Goal: Task Accomplishment & Management: Use online tool/utility

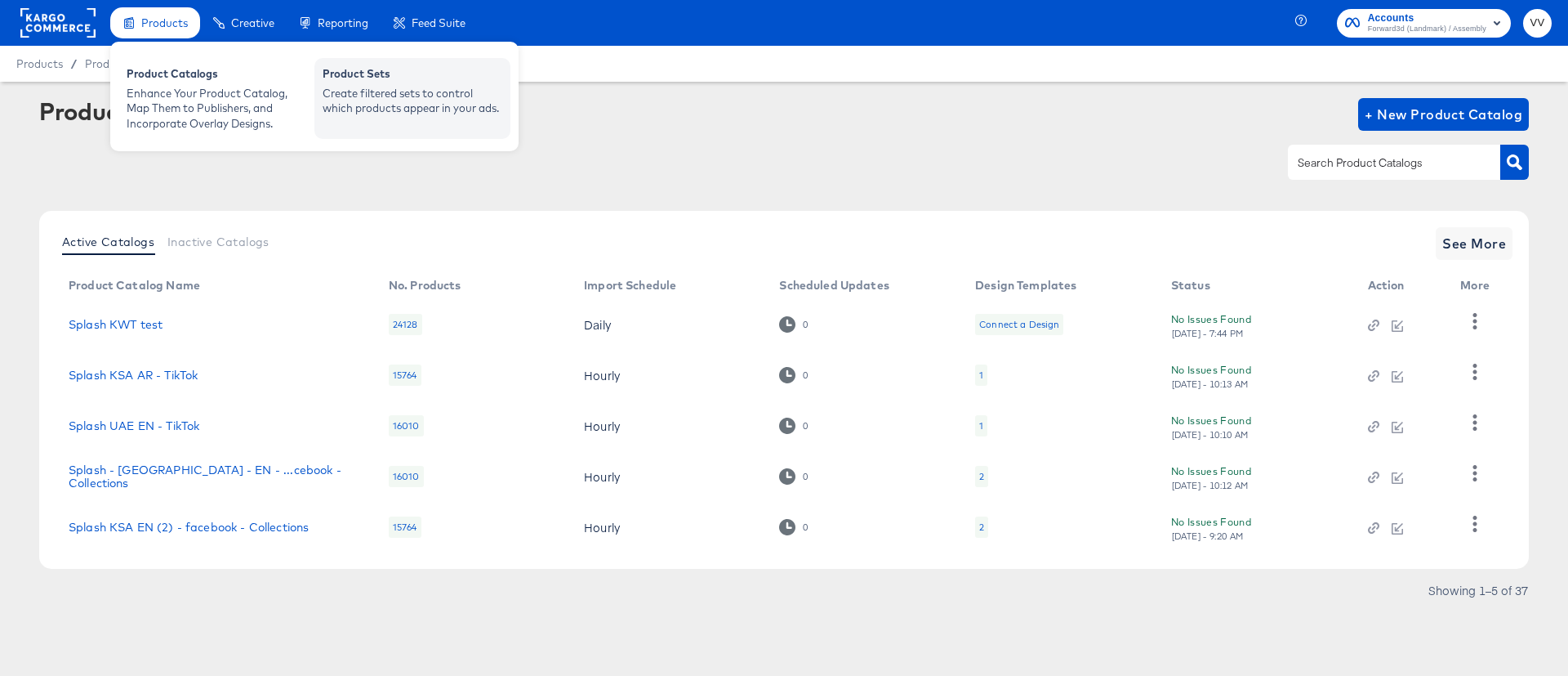
click at [340, 132] on div "Product Sets Create filtered sets to control which products appear in your ads." at bounding box center [412, 98] width 196 height 81
click at [422, 117] on div "Product Sets Create filtered sets to control which products appear in your ads." at bounding box center [412, 98] width 196 height 81
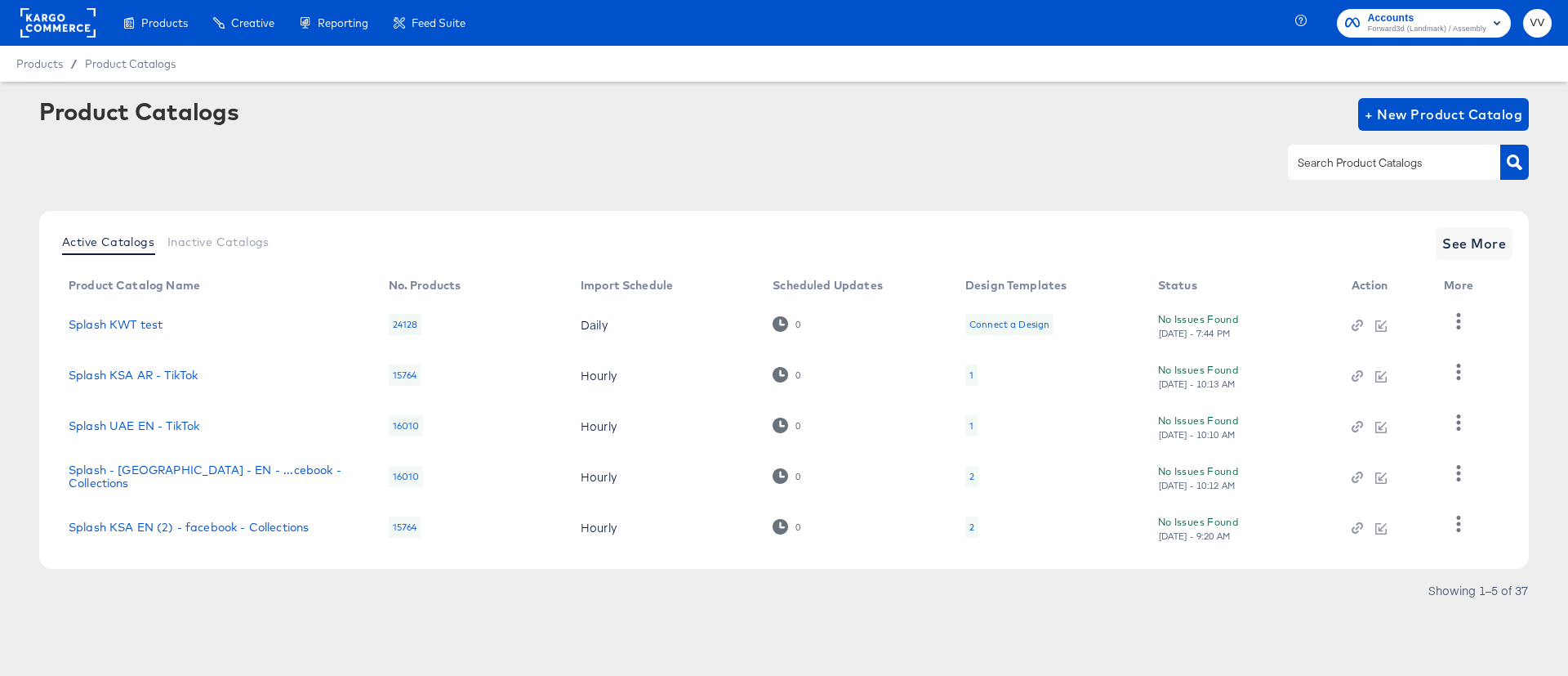
click at [714, 405] on td "Hourly" at bounding box center [663, 425] width 192 height 51
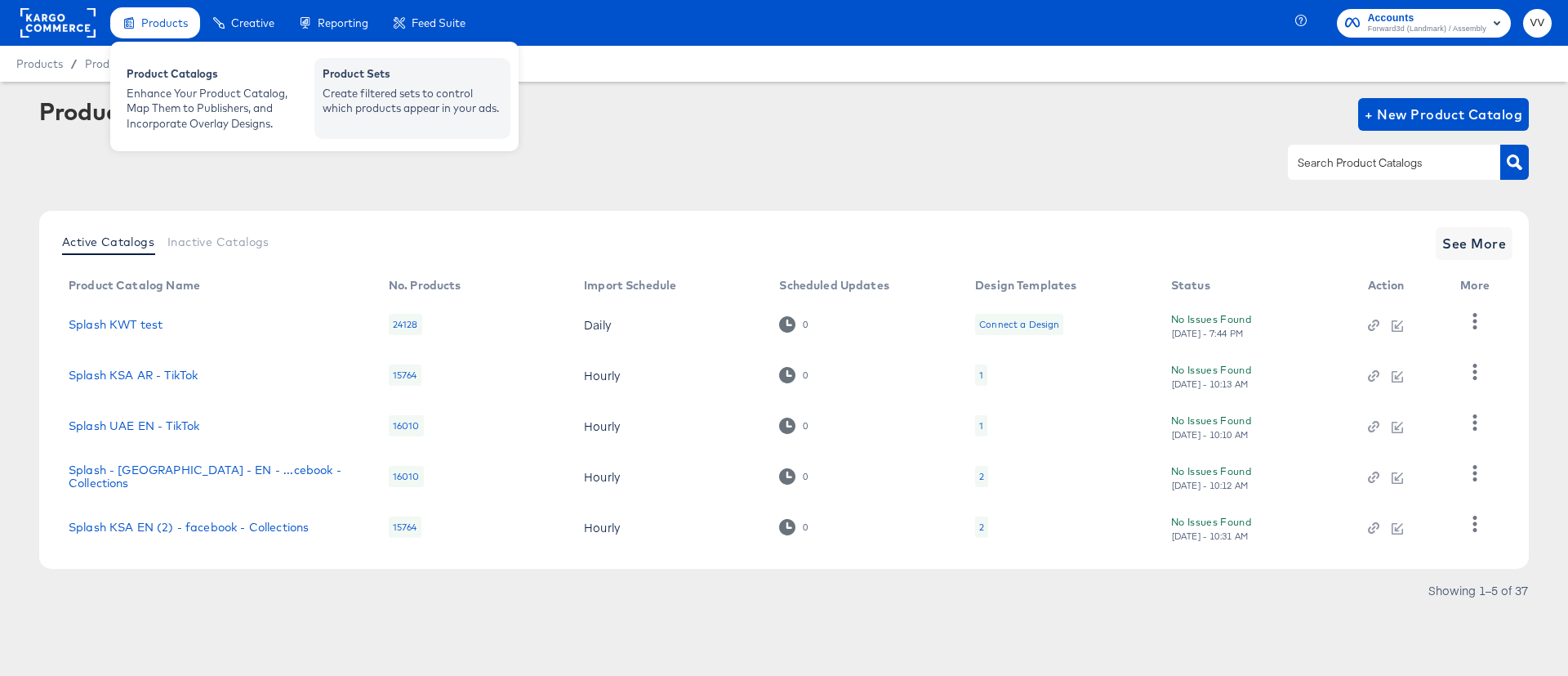
click at [373, 89] on div "Create filtered sets to control which products appear in your ads." at bounding box center [412, 101] width 180 height 30
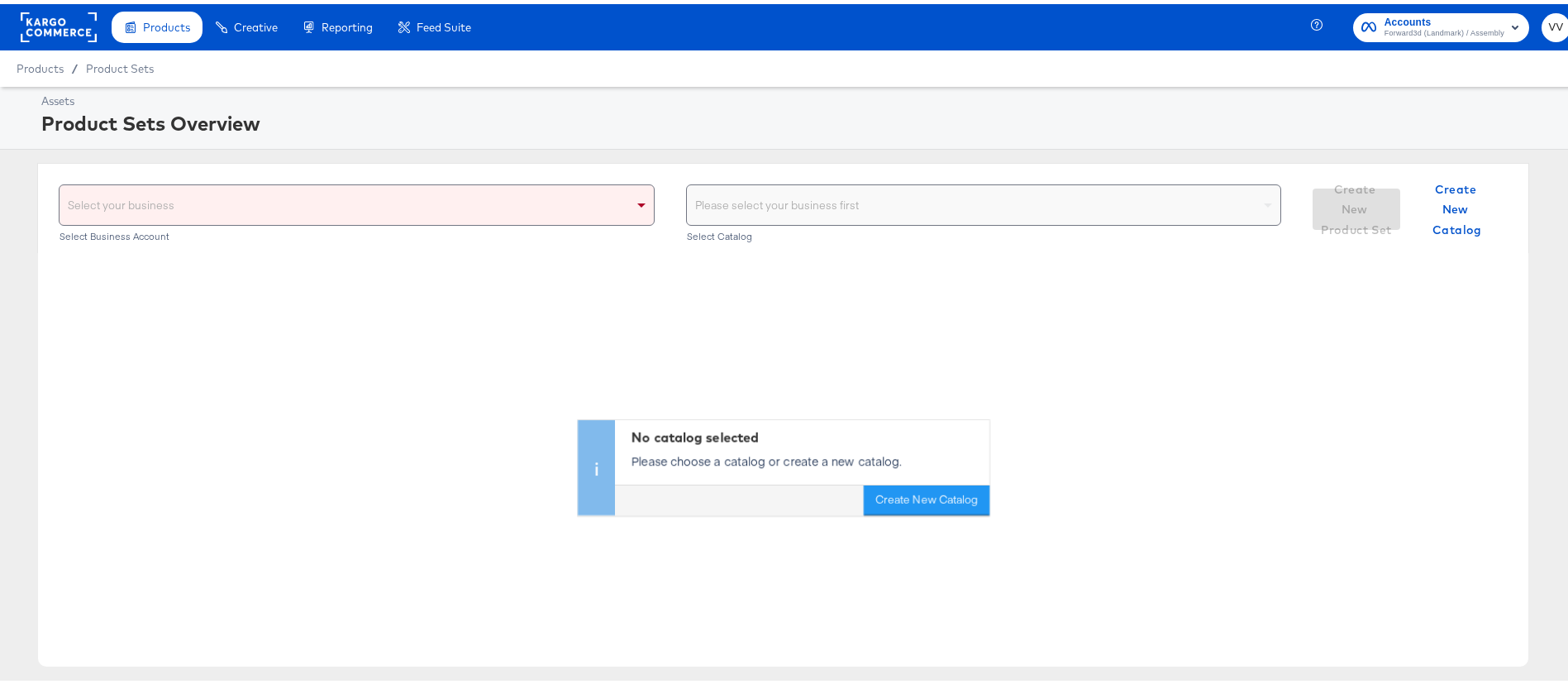
click at [604, 207] on div "Select your business" at bounding box center [356, 200] width 594 height 39
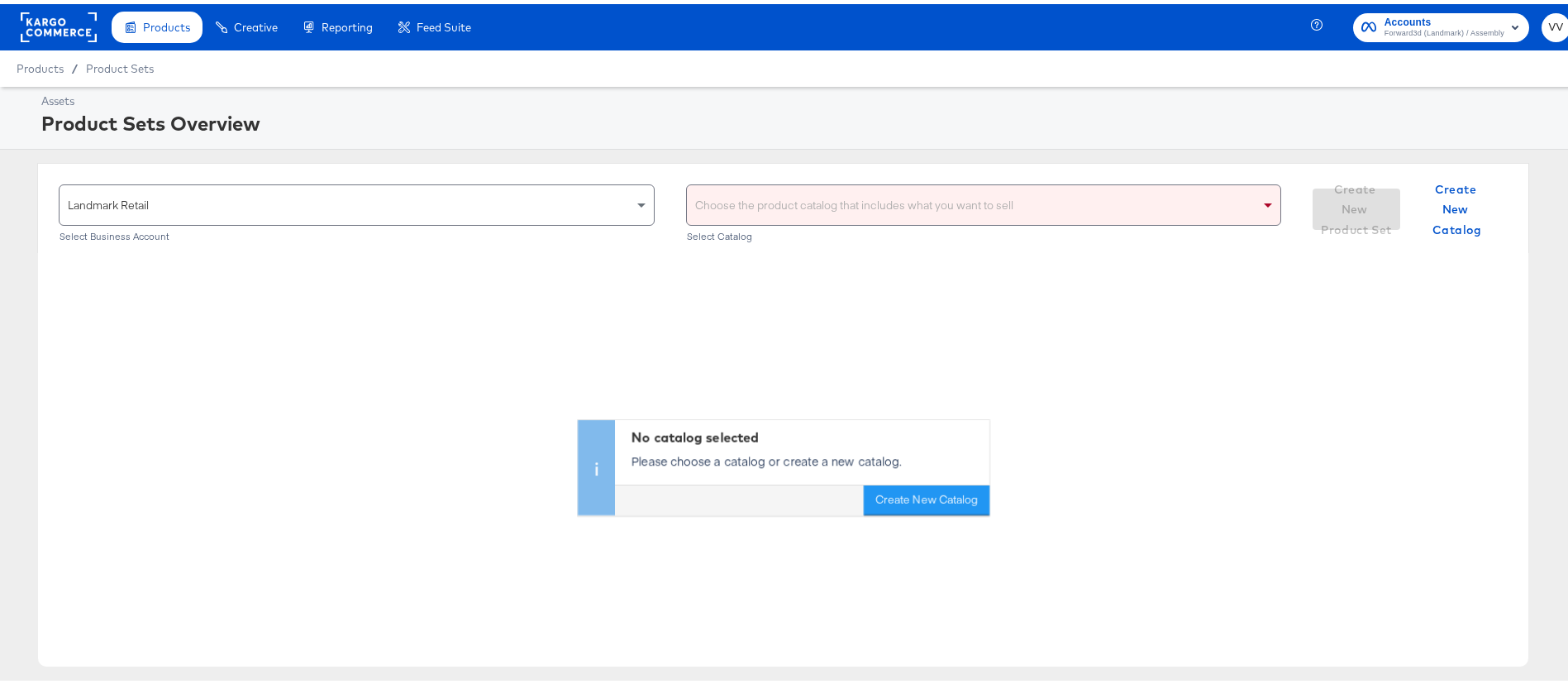
click at [859, 194] on div "Choose the product catalog that includes what you want to sell" at bounding box center [983, 200] width 594 height 39
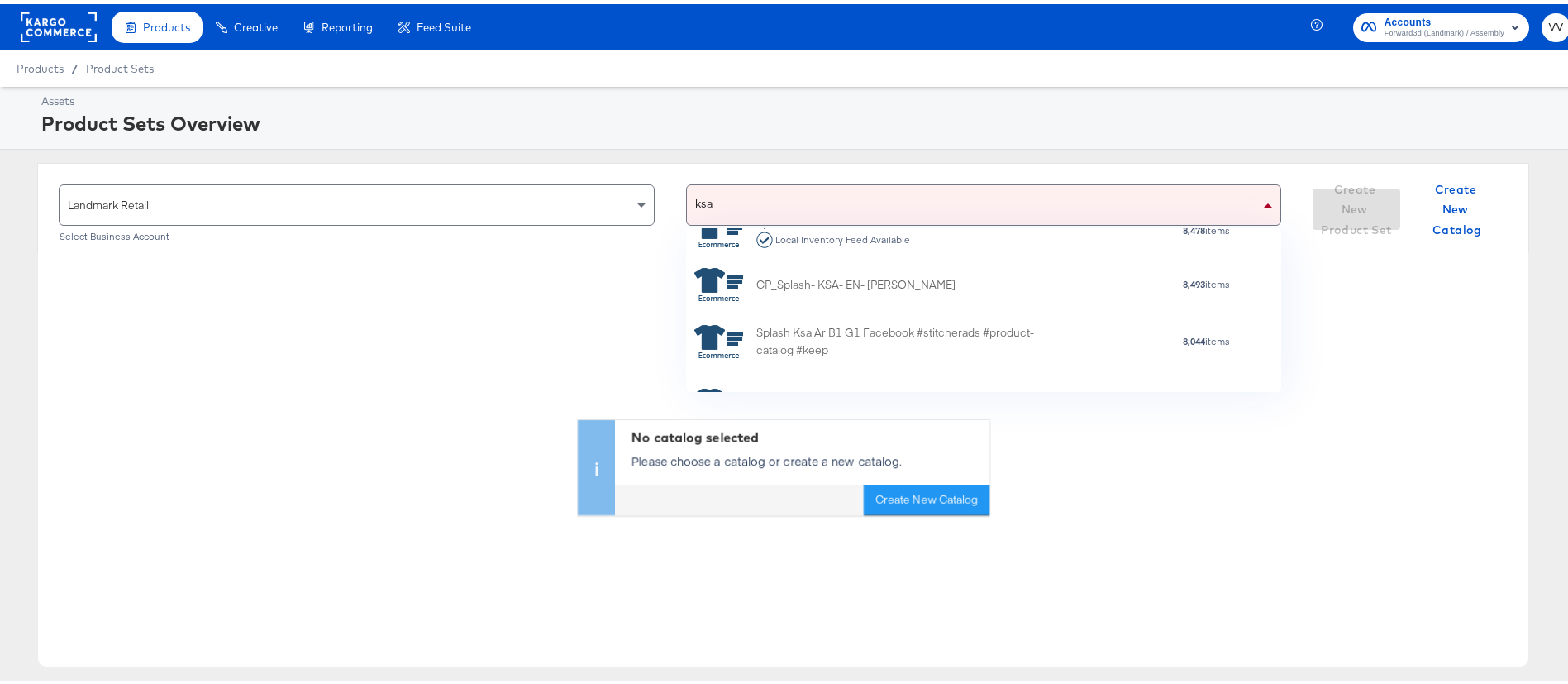
scroll to position [1455, 0]
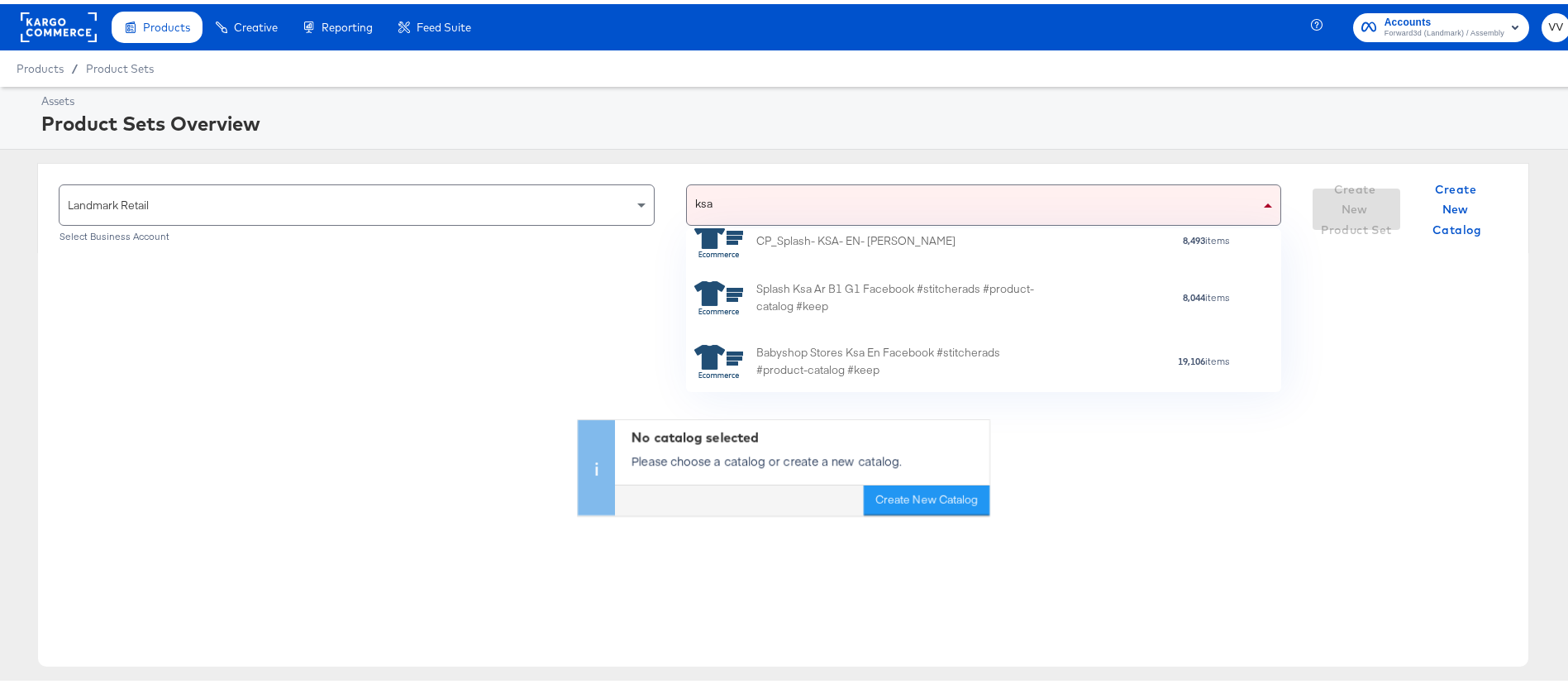
click at [853, 204] on div "ksa ksa" at bounding box center [974, 200] width 574 height 39
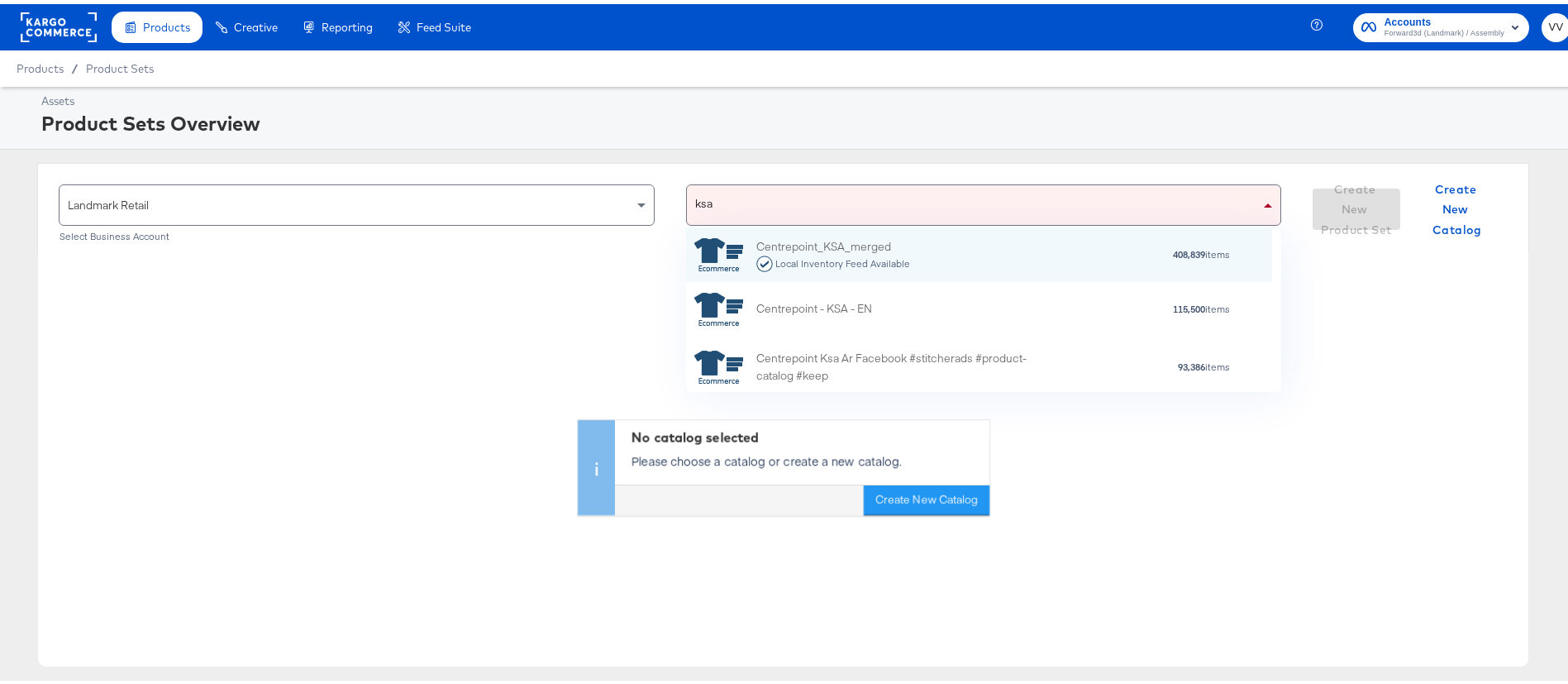
scroll to position [144, 567]
type input "k"
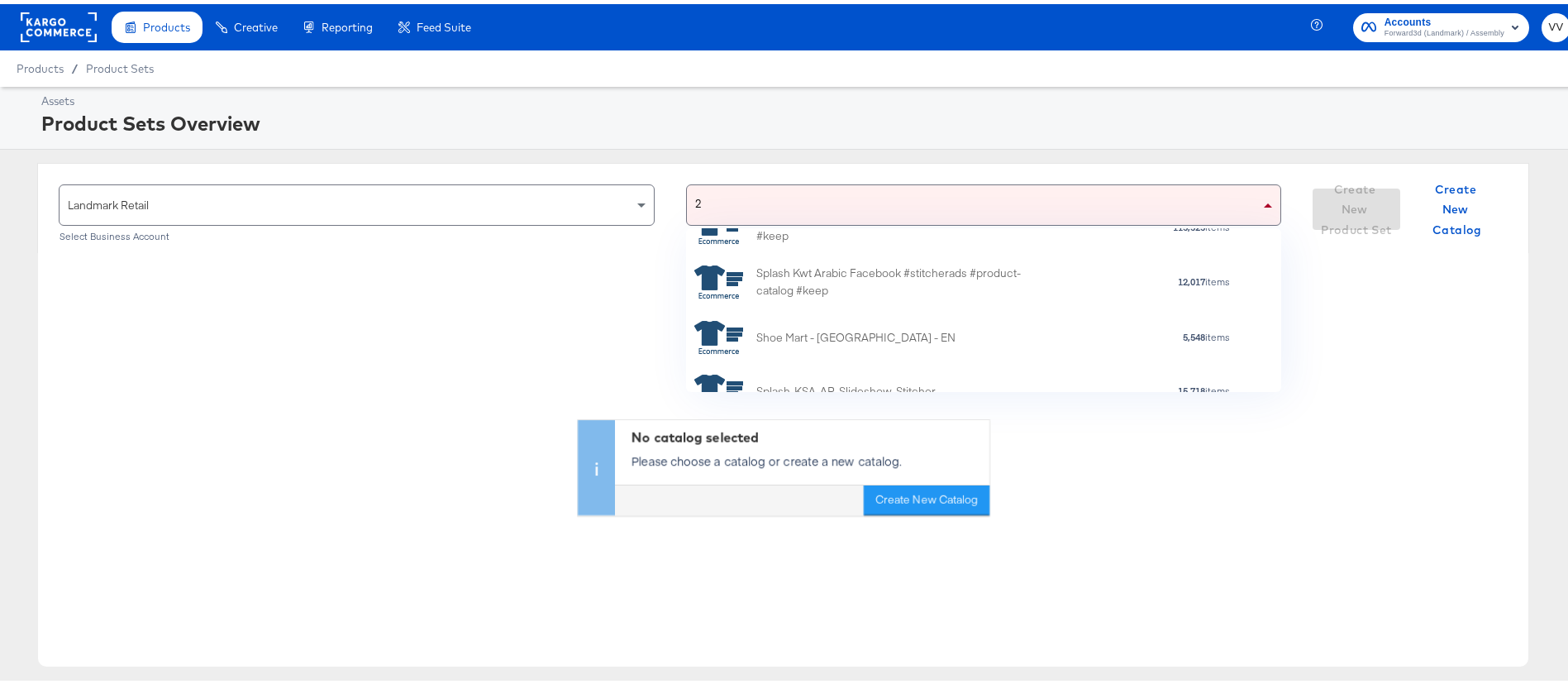
scroll to position [4531, 0]
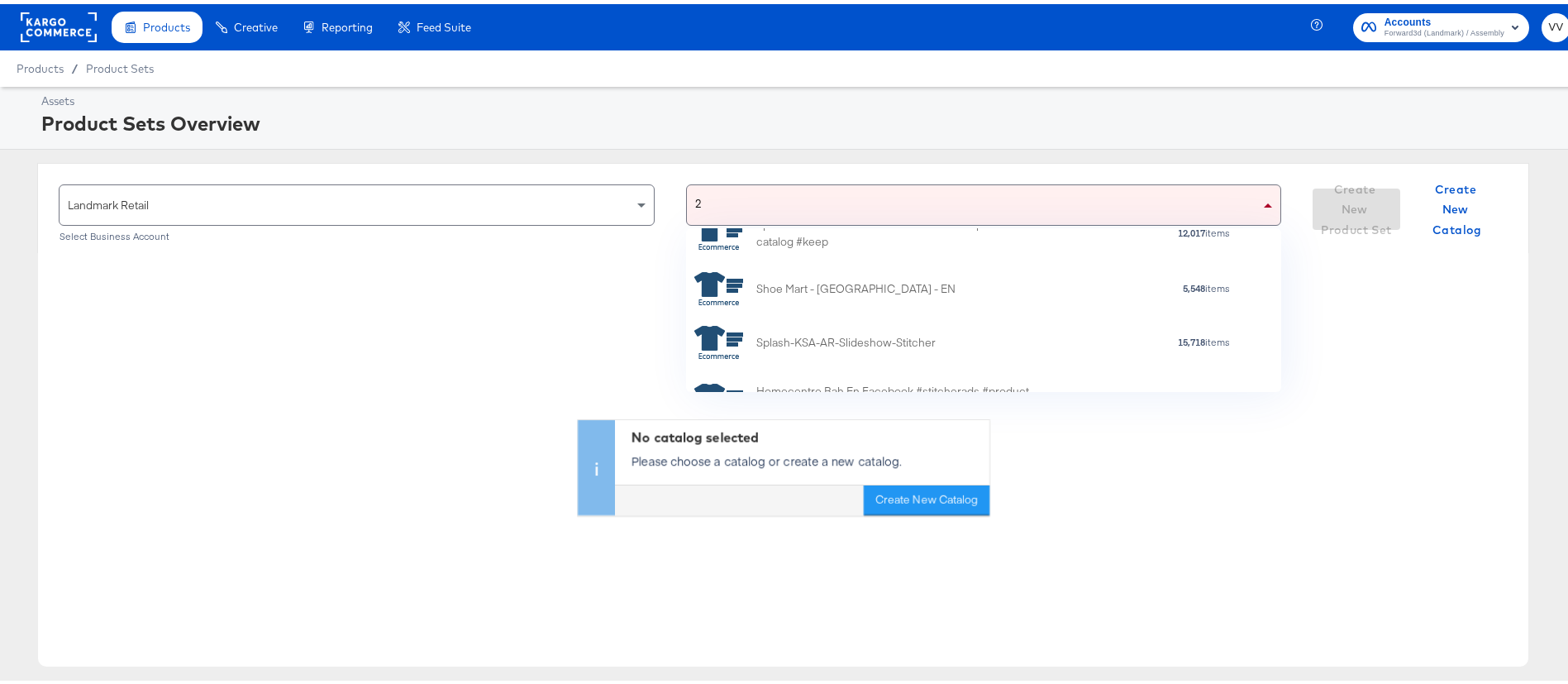
click at [842, 201] on div "2 2" at bounding box center [974, 200] width 574 height 39
type input "2"
click at [842, 201] on div "2 2" at bounding box center [974, 200] width 574 height 39
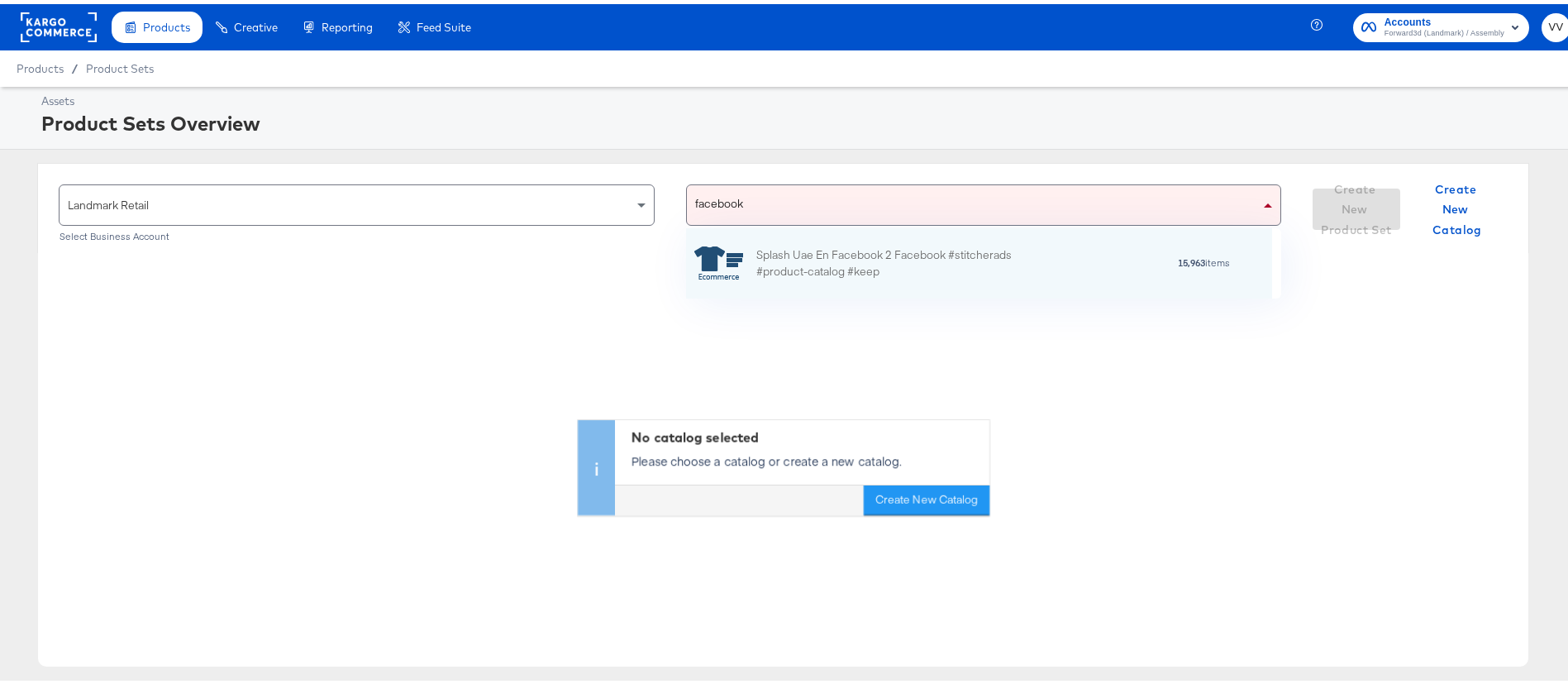
scroll to position [144, 567]
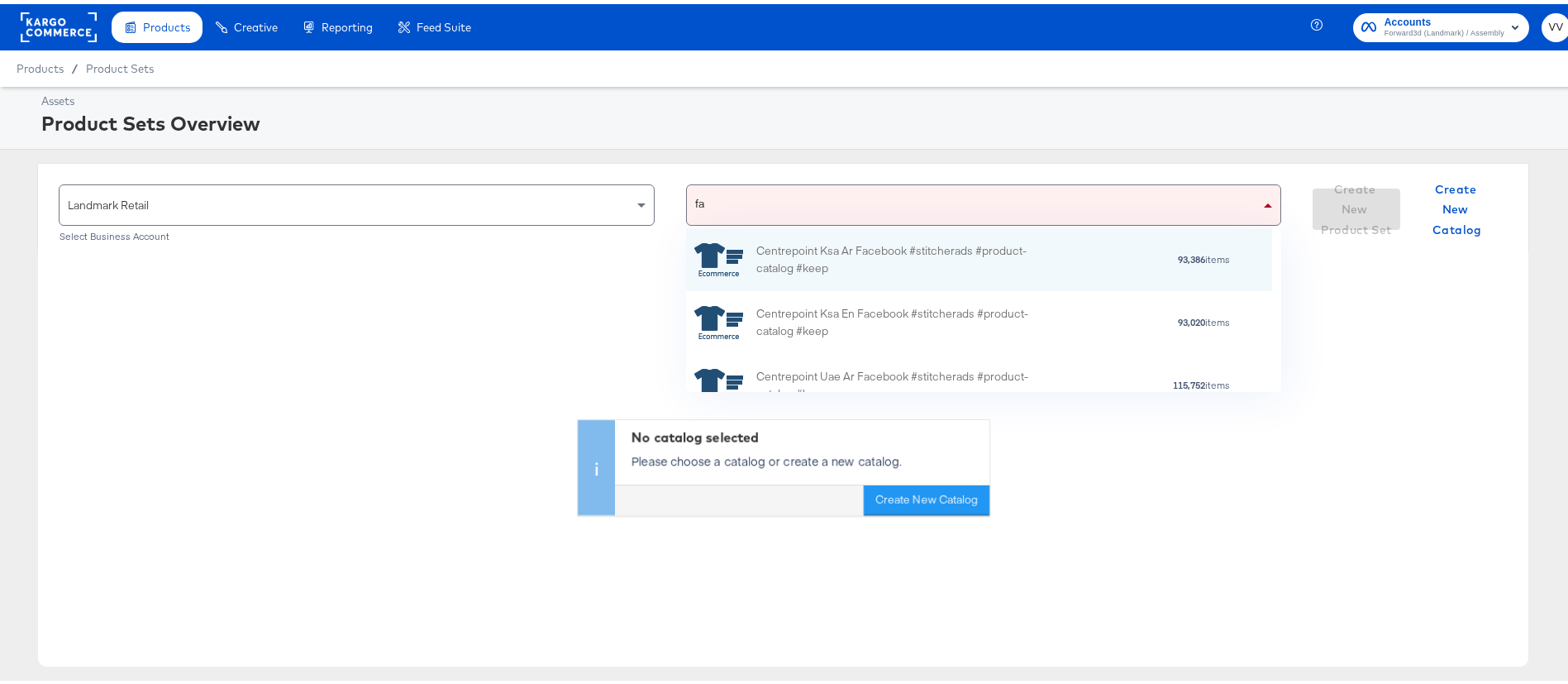
type input "f"
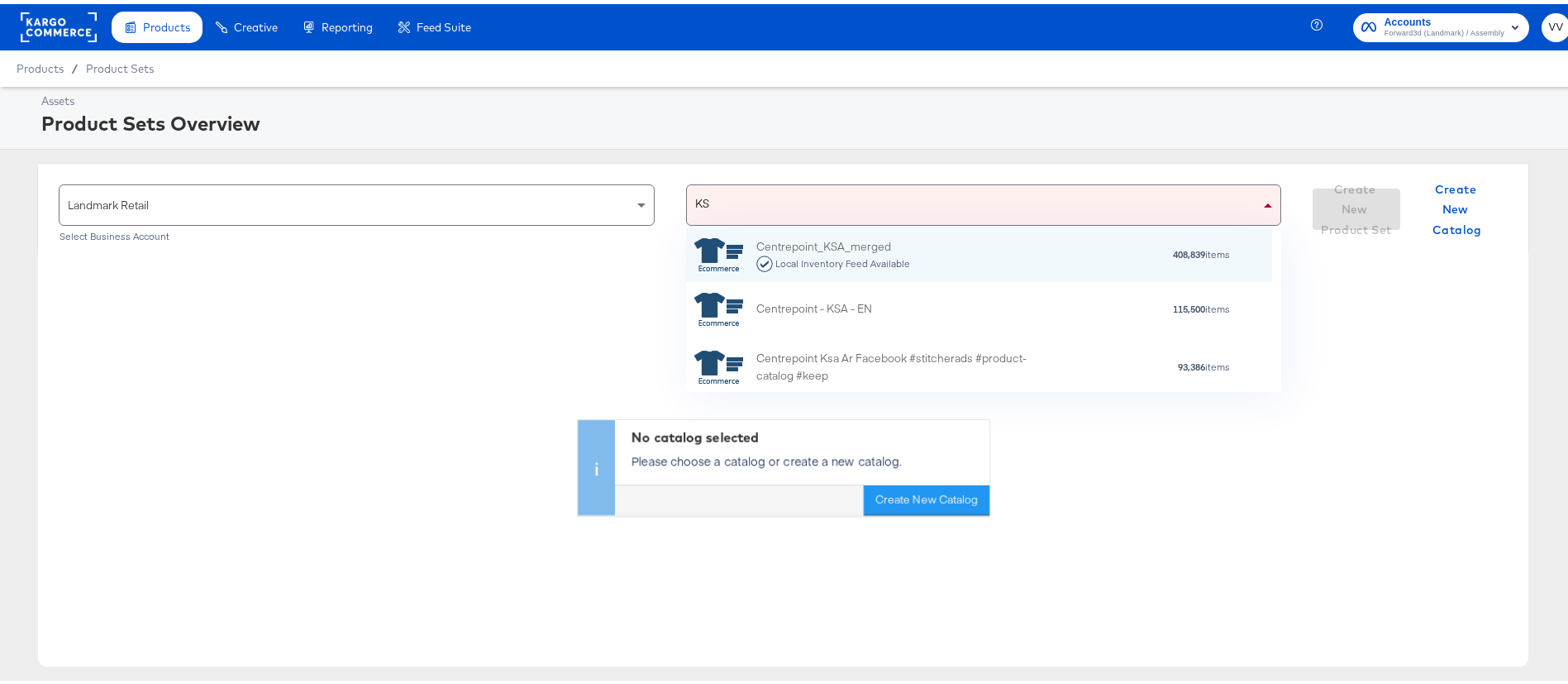
type input "KSA"
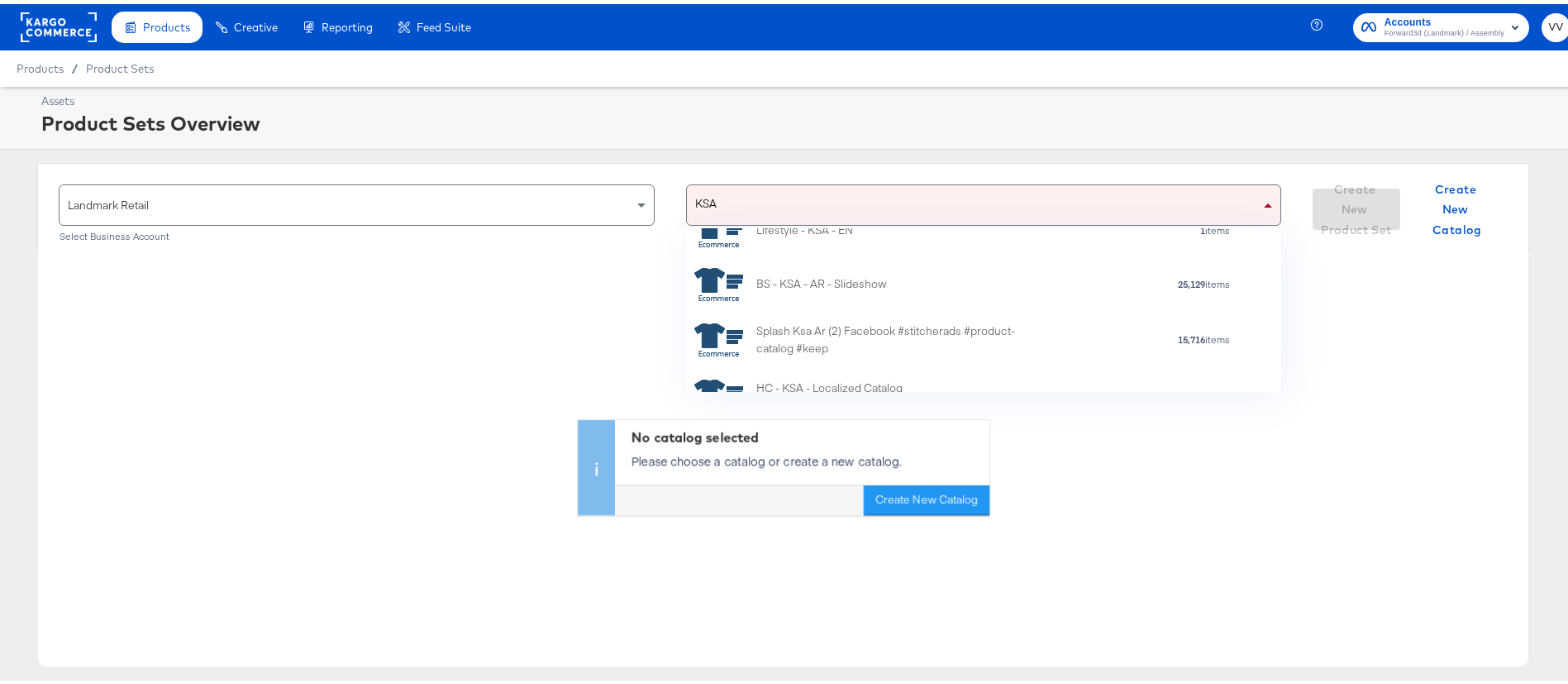
scroll to position [2299, 0]
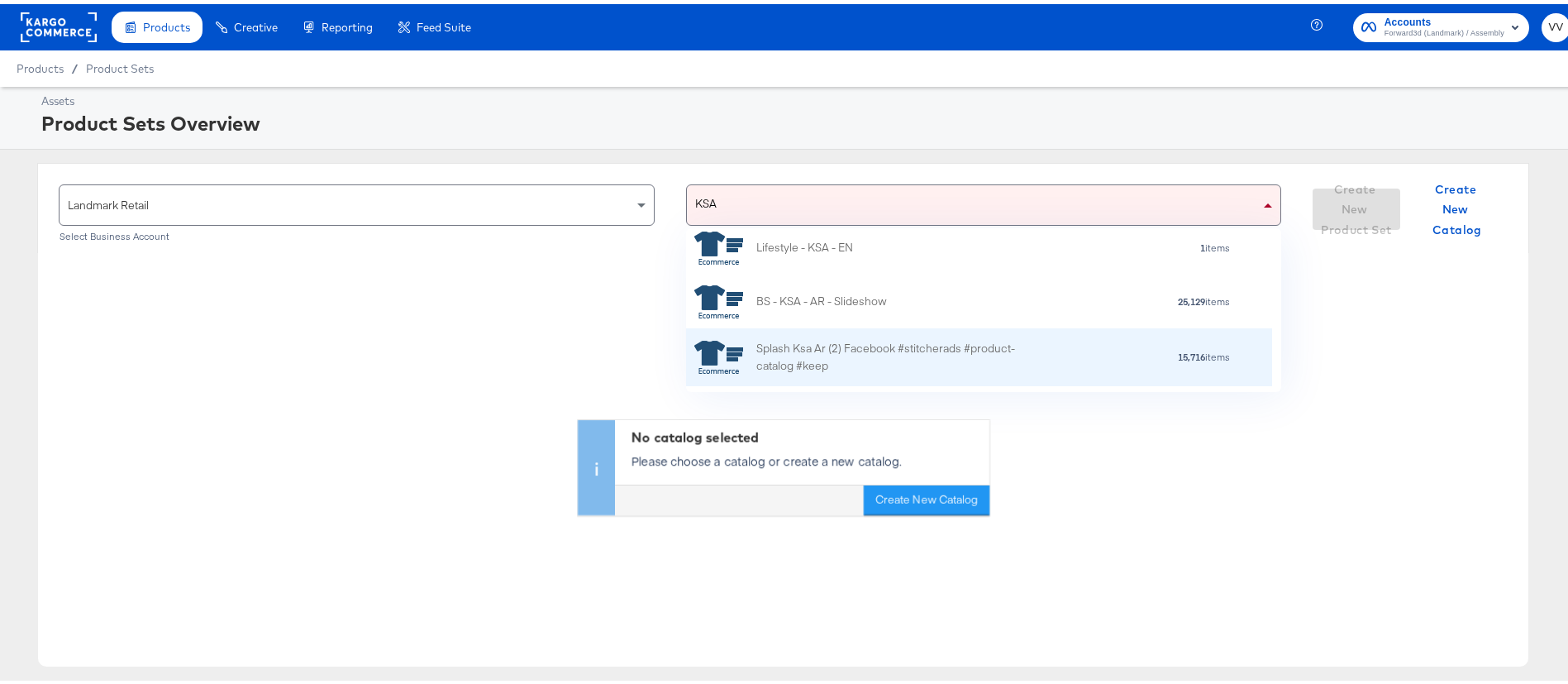
click at [929, 348] on div "Splash Ksa Ar (2) Facebook #stitcherads #product-catalog #keep" at bounding box center [901, 354] width 289 height 34
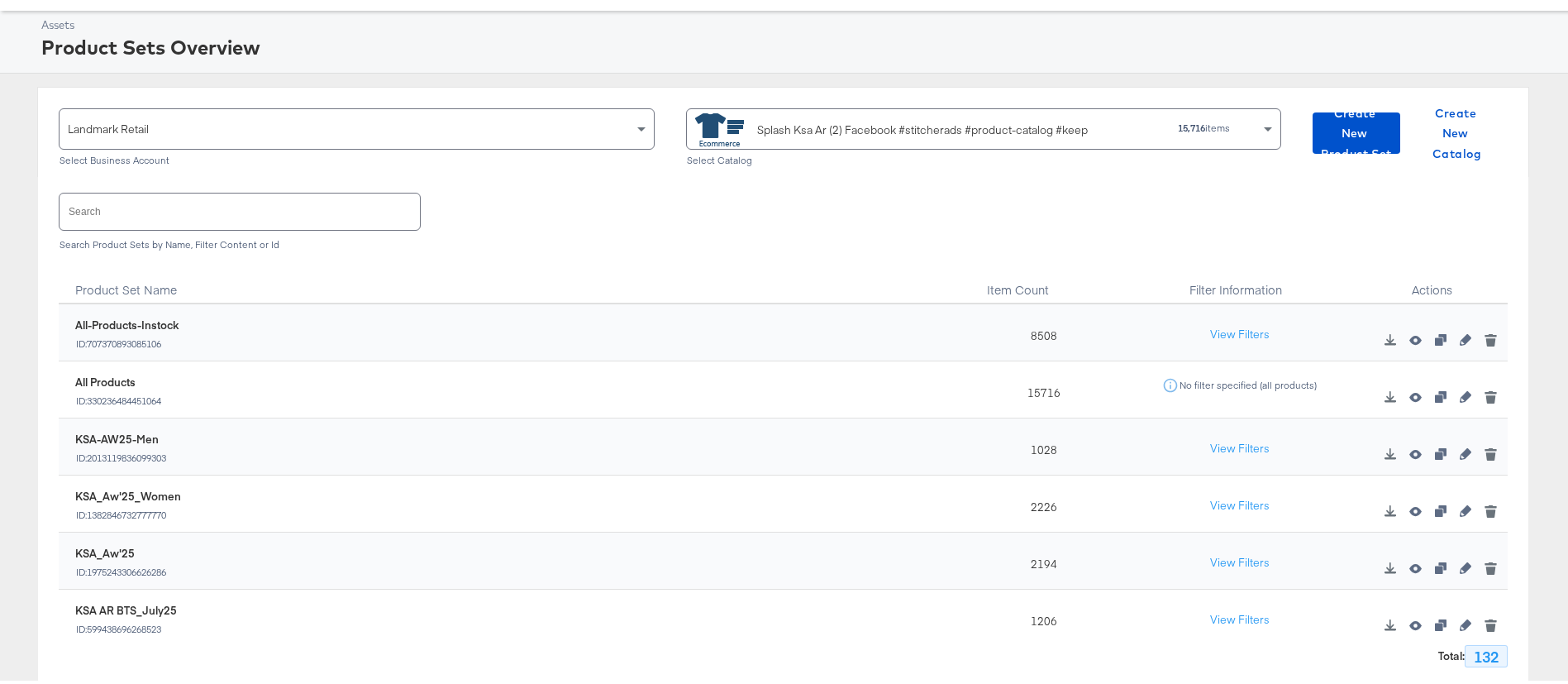
scroll to position [77, 0]
click at [1460, 502] on icon "button" at bounding box center [1466, 505] width 11 height 11
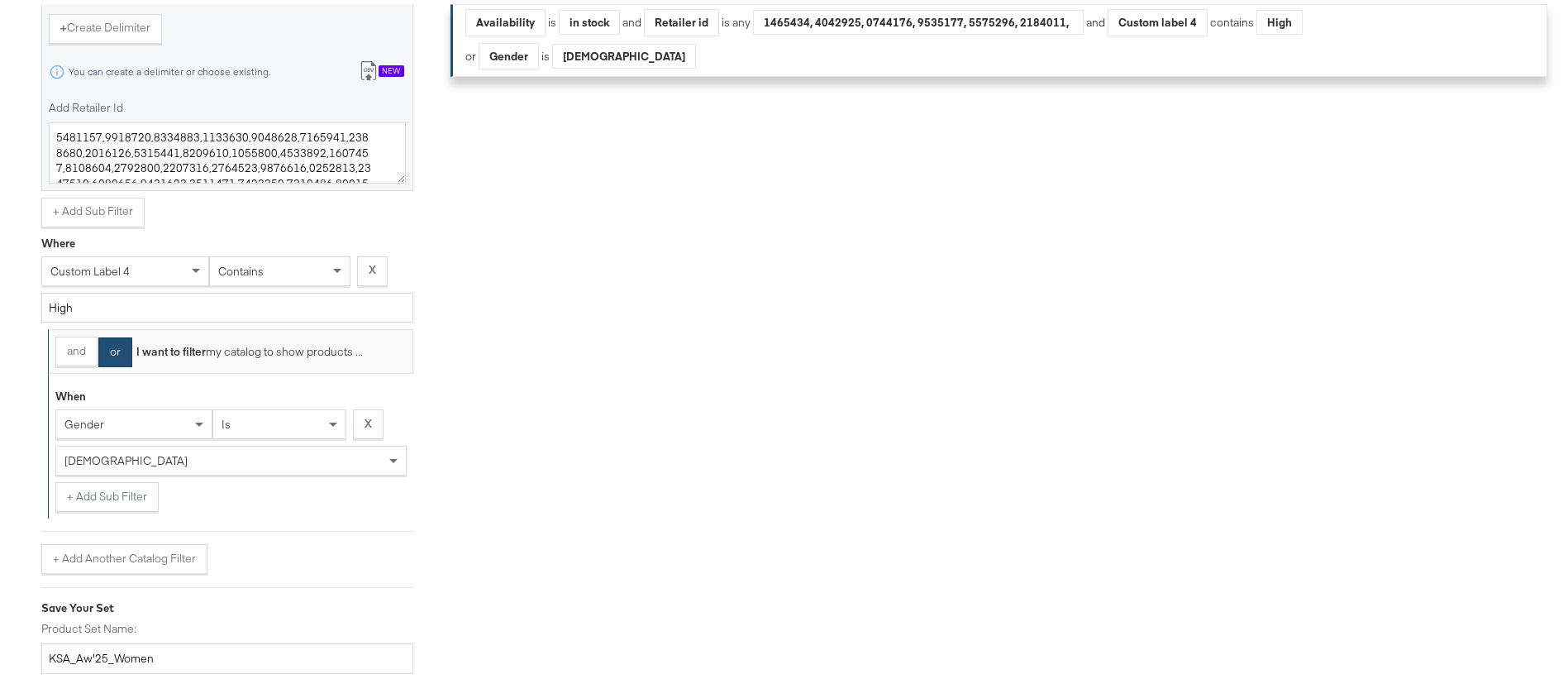
scroll to position [800, 0]
click at [78, 357] on button "and" at bounding box center [77, 342] width 42 height 30
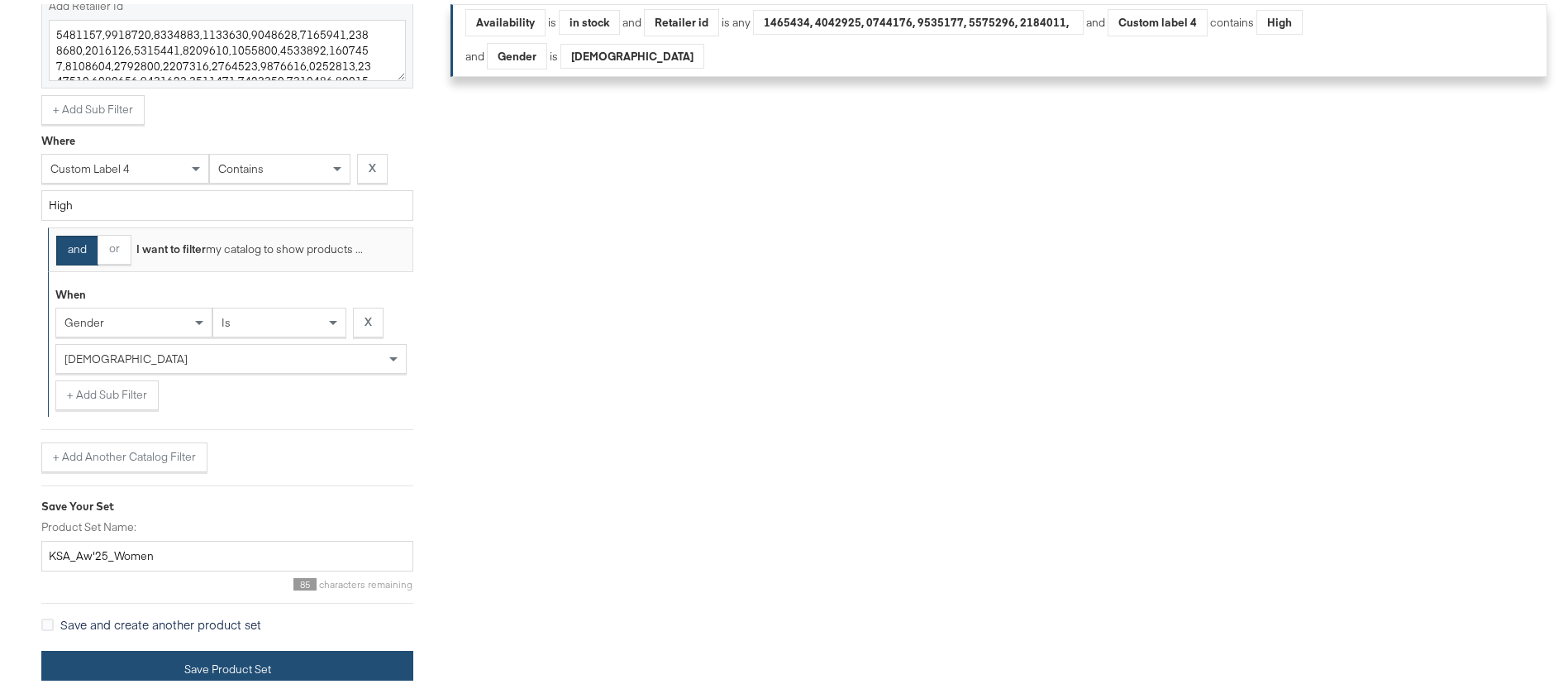
click at [152, 669] on button "Save Product Set" at bounding box center [227, 665] width 372 height 37
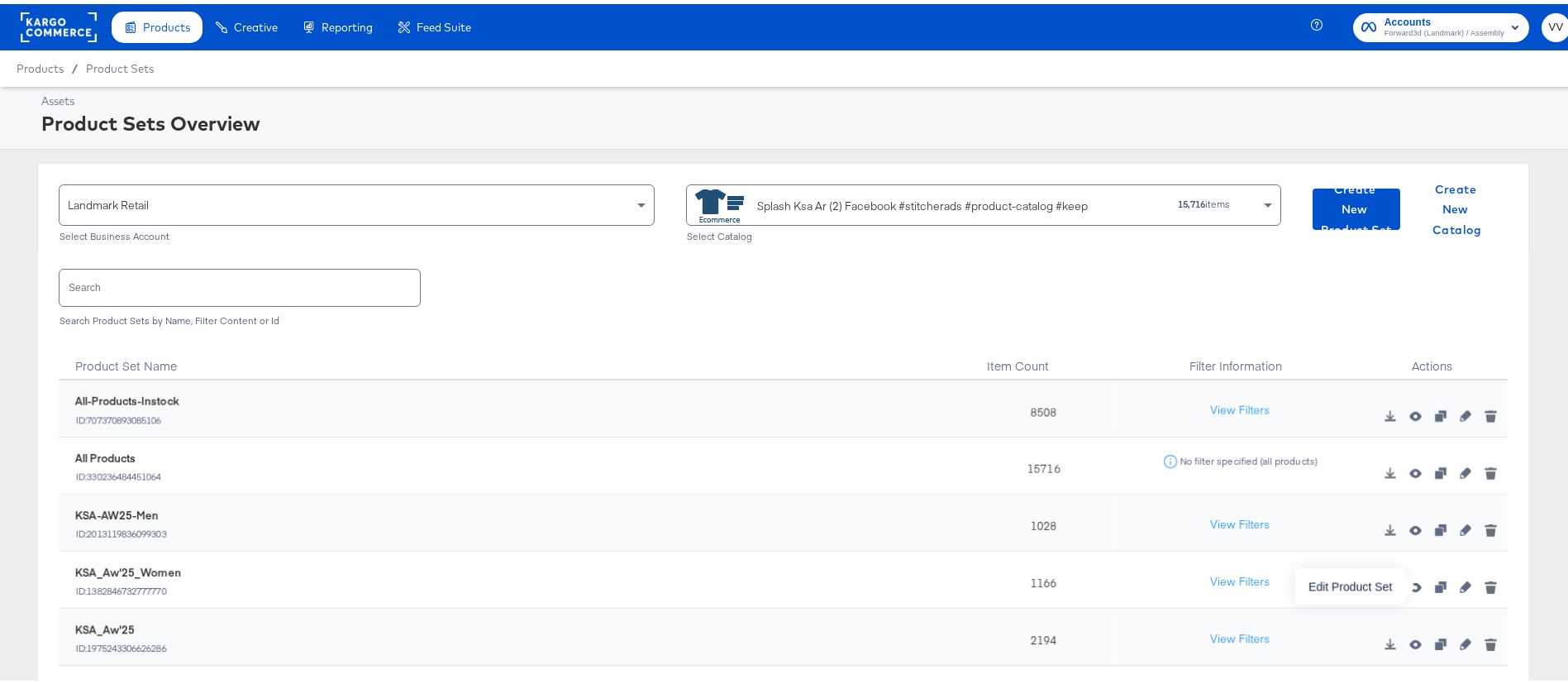
click at [1460, 587] on icon "button" at bounding box center [1466, 583] width 11 height 11
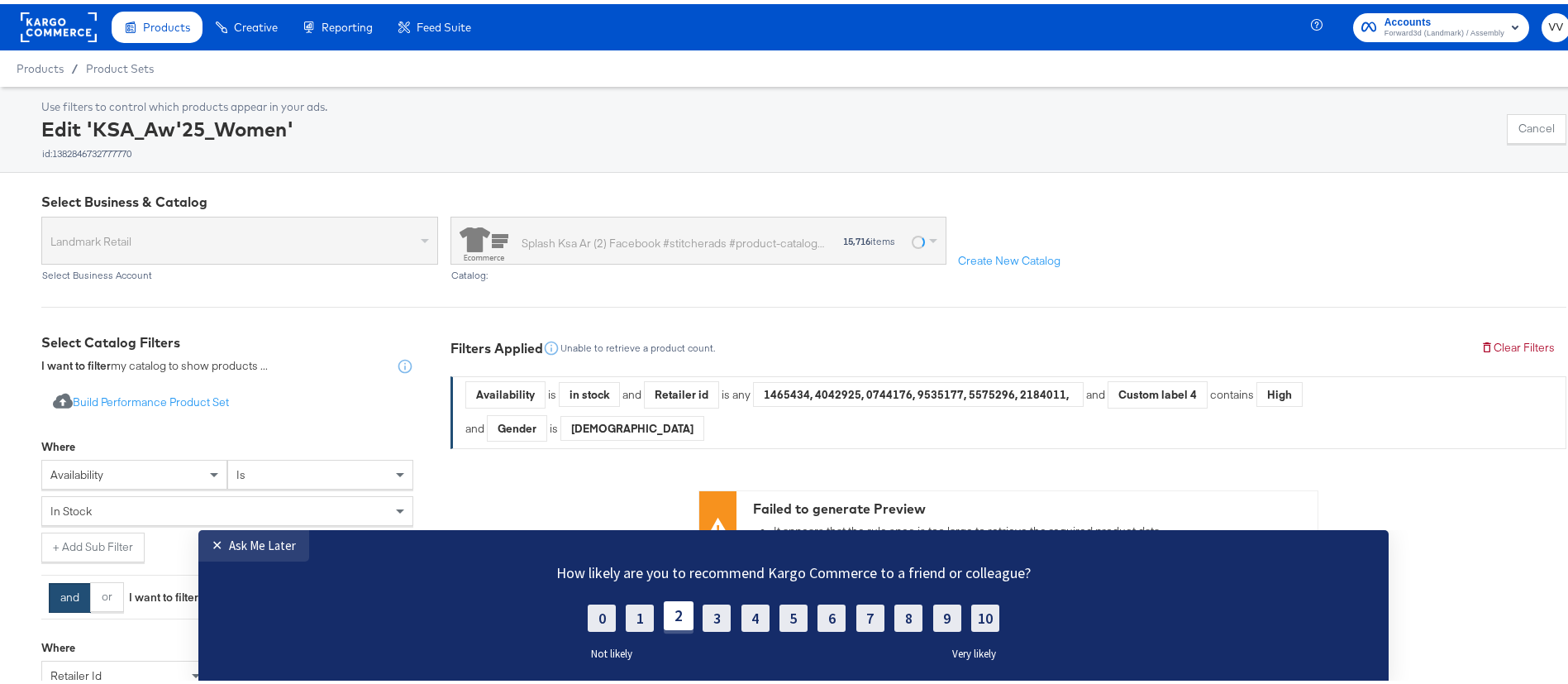
click at [670, 625] on label "2" at bounding box center [678, 614] width 30 height 29
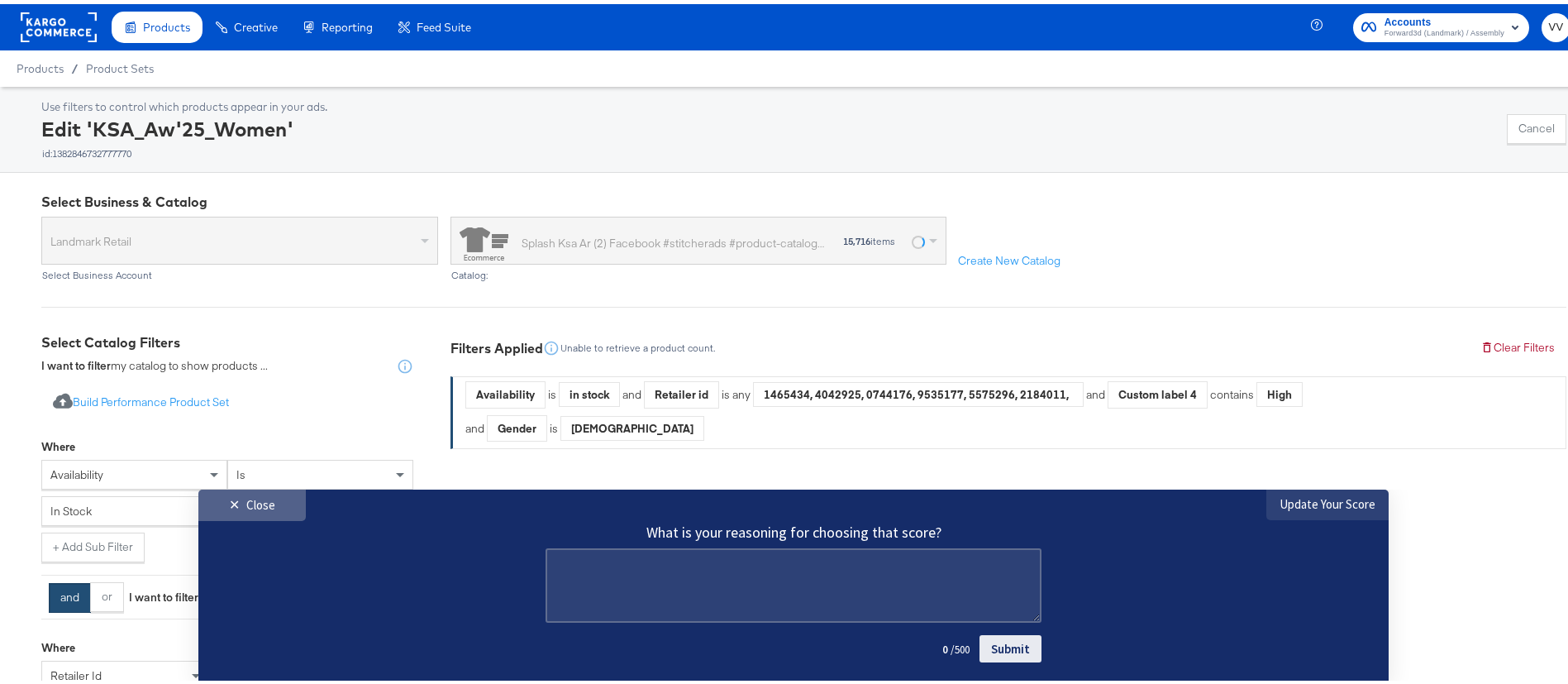
click at [243, 503] on div "✕" at bounding box center [237, 503] width 17 height 16
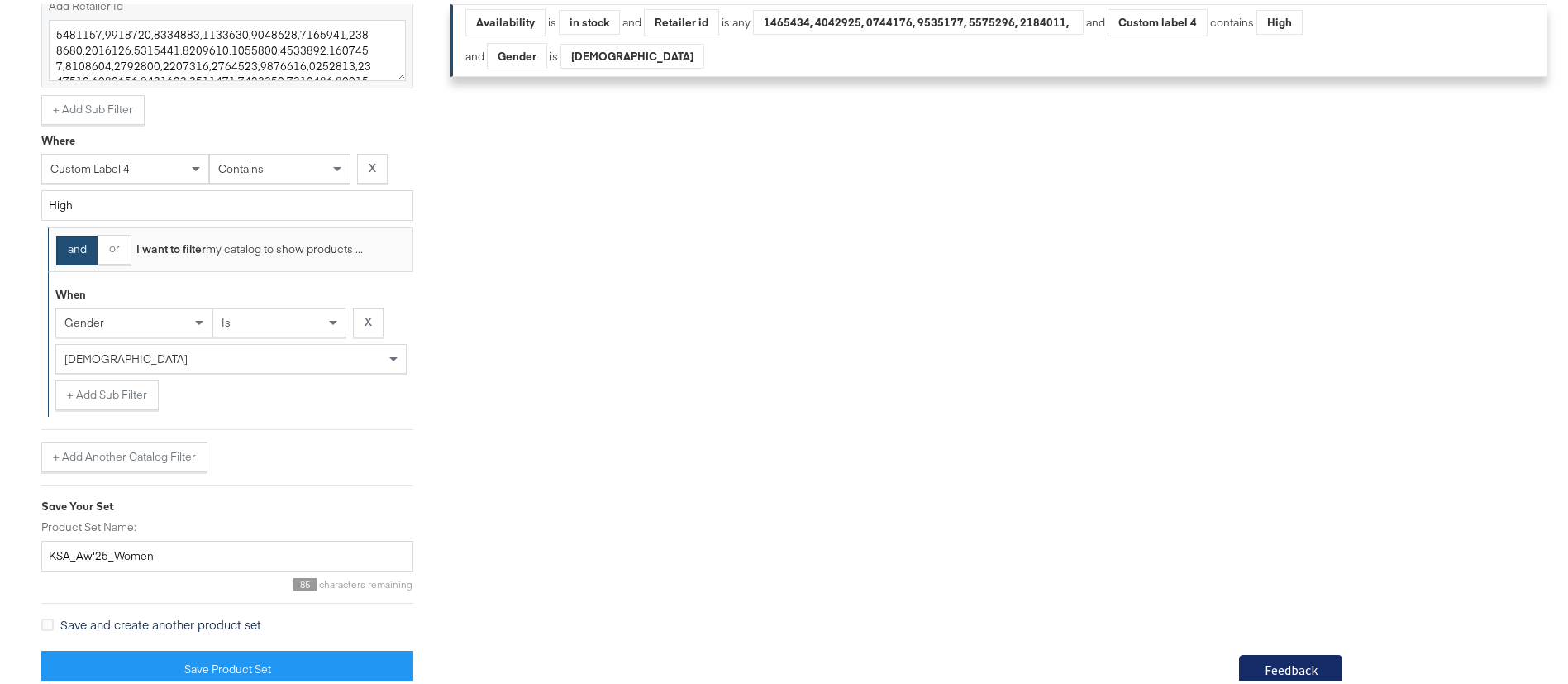
scroll to position [917, 0]
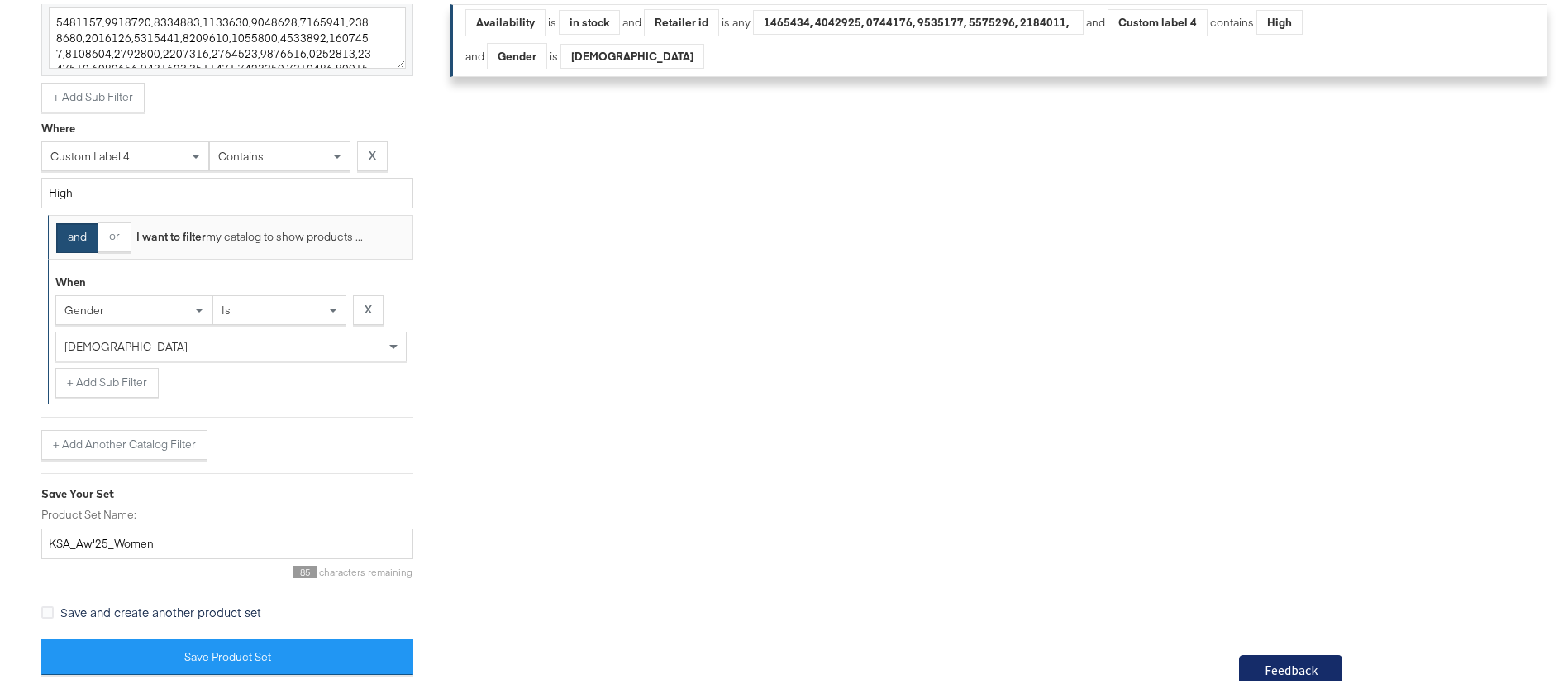
click at [265, 296] on div "is" at bounding box center [279, 305] width 132 height 28
click at [406, 412] on div at bounding box center [227, 412] width 372 height 1
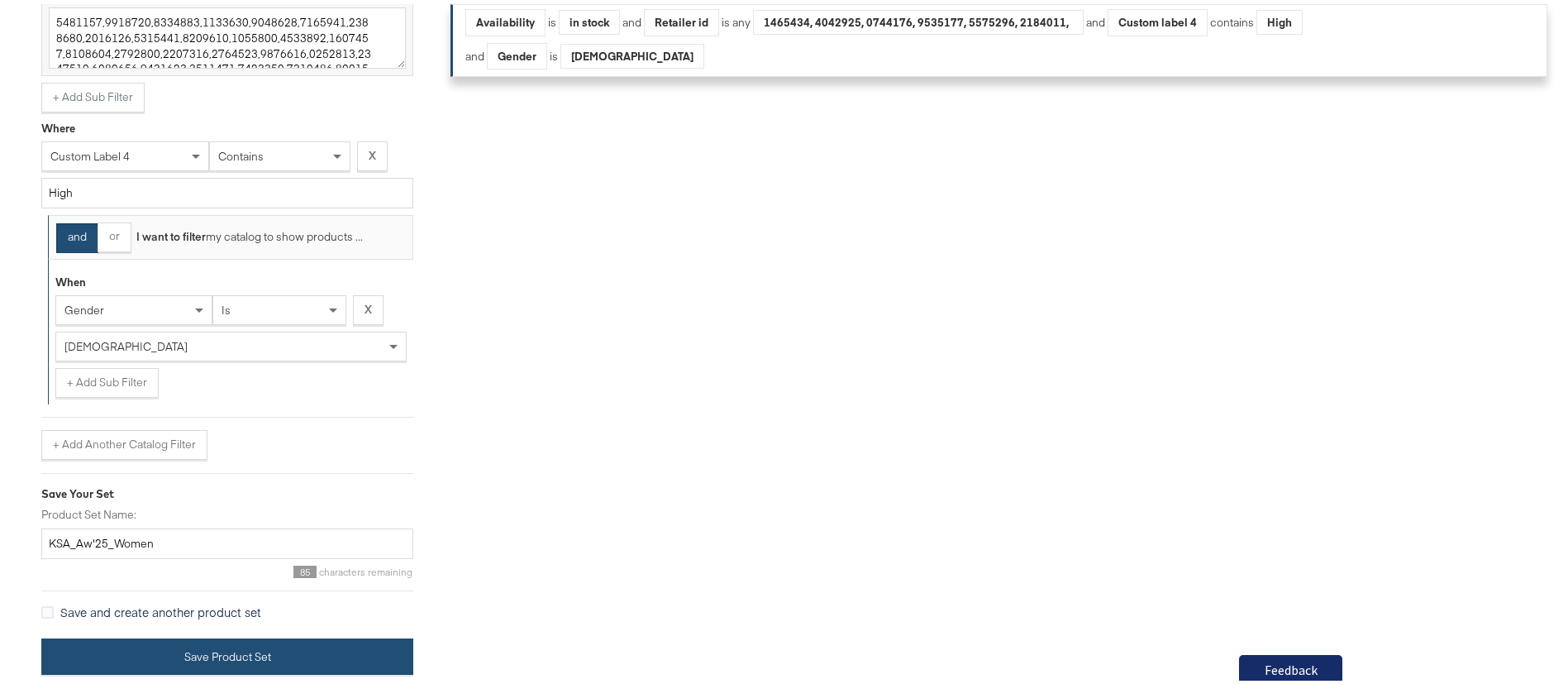
click at [311, 649] on button "Save Product Set" at bounding box center [227, 652] width 372 height 37
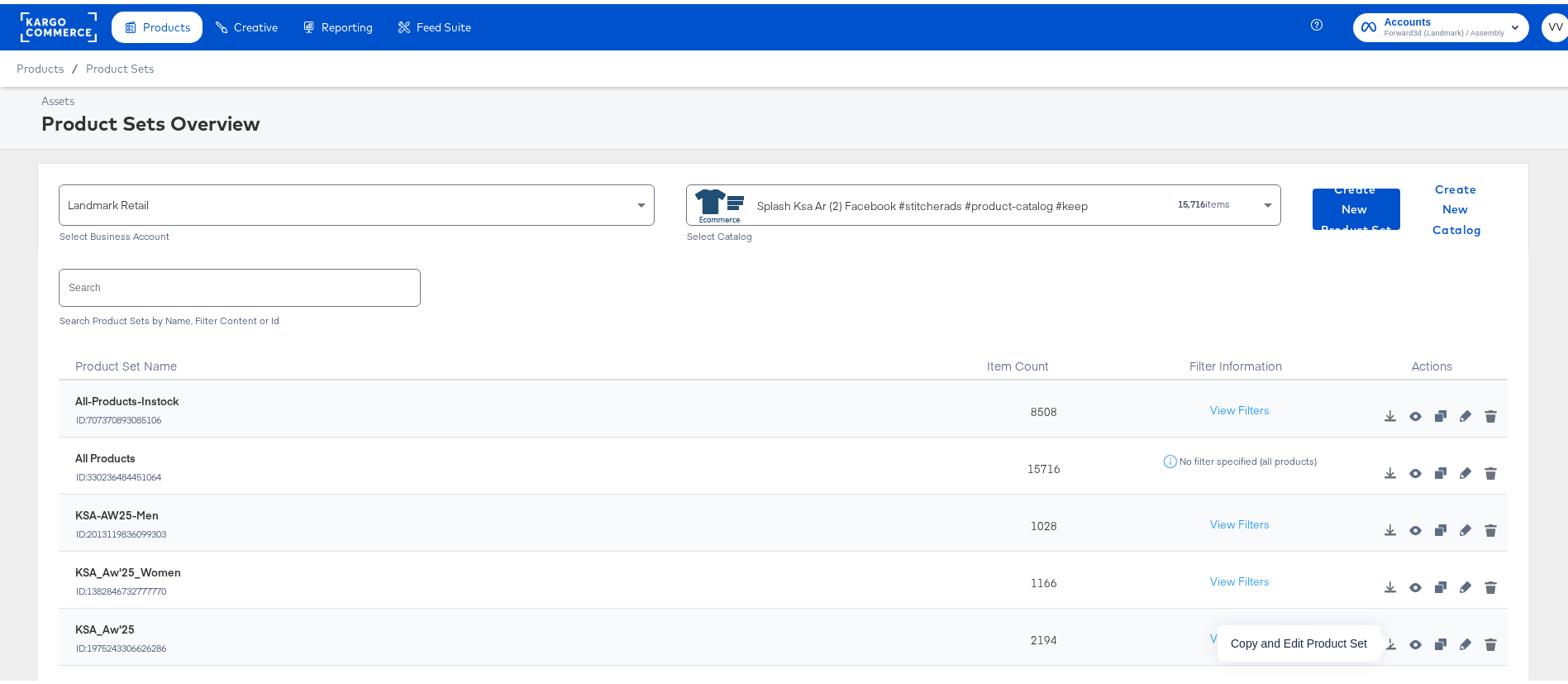
click at [1435, 641] on icon "button" at bounding box center [1441, 640] width 11 height 11
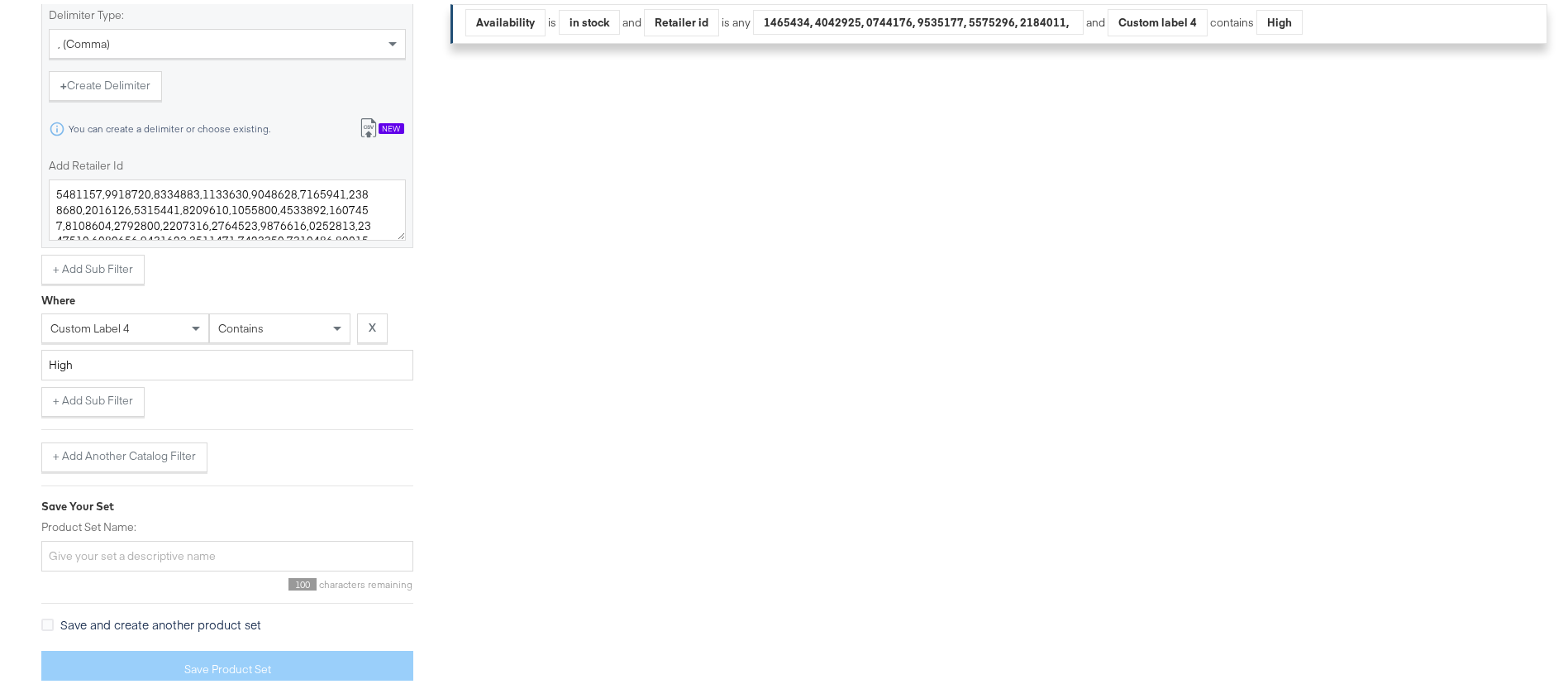
scroll to position [745, 0]
click at [65, 464] on button "+ Add Another Catalog Filter" at bounding box center [124, 452] width 166 height 30
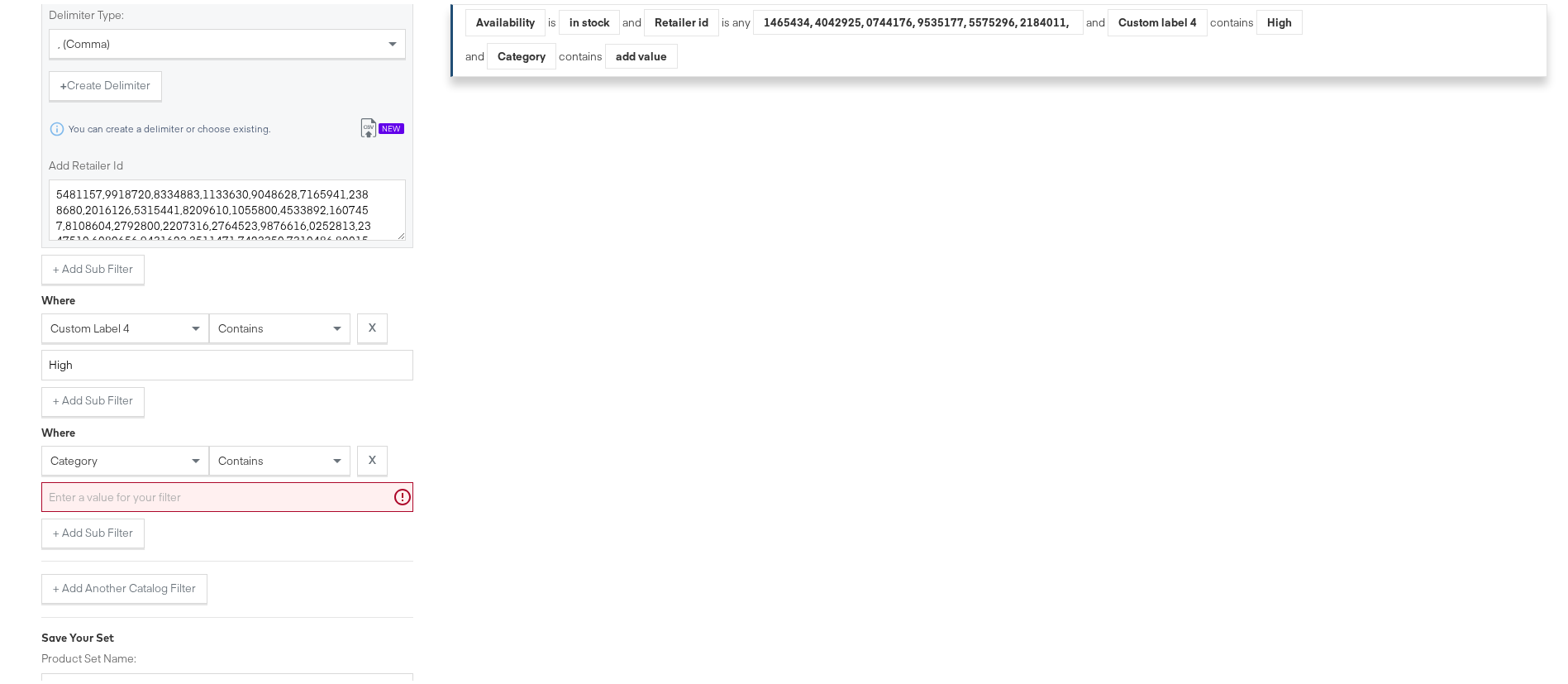
click at [128, 461] on div "category" at bounding box center [125, 455] width 166 height 28
type input "gen"
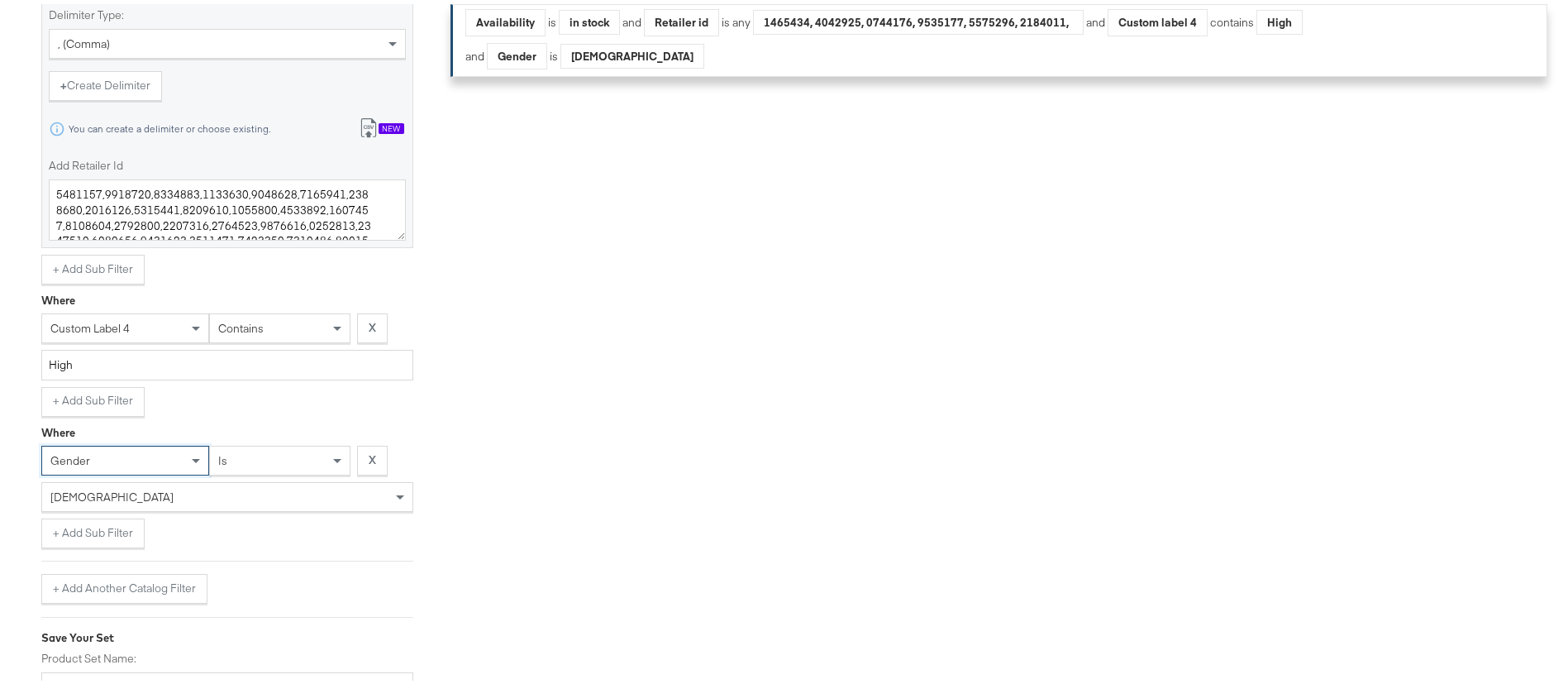
click at [238, 490] on div "male" at bounding box center [227, 492] width 370 height 28
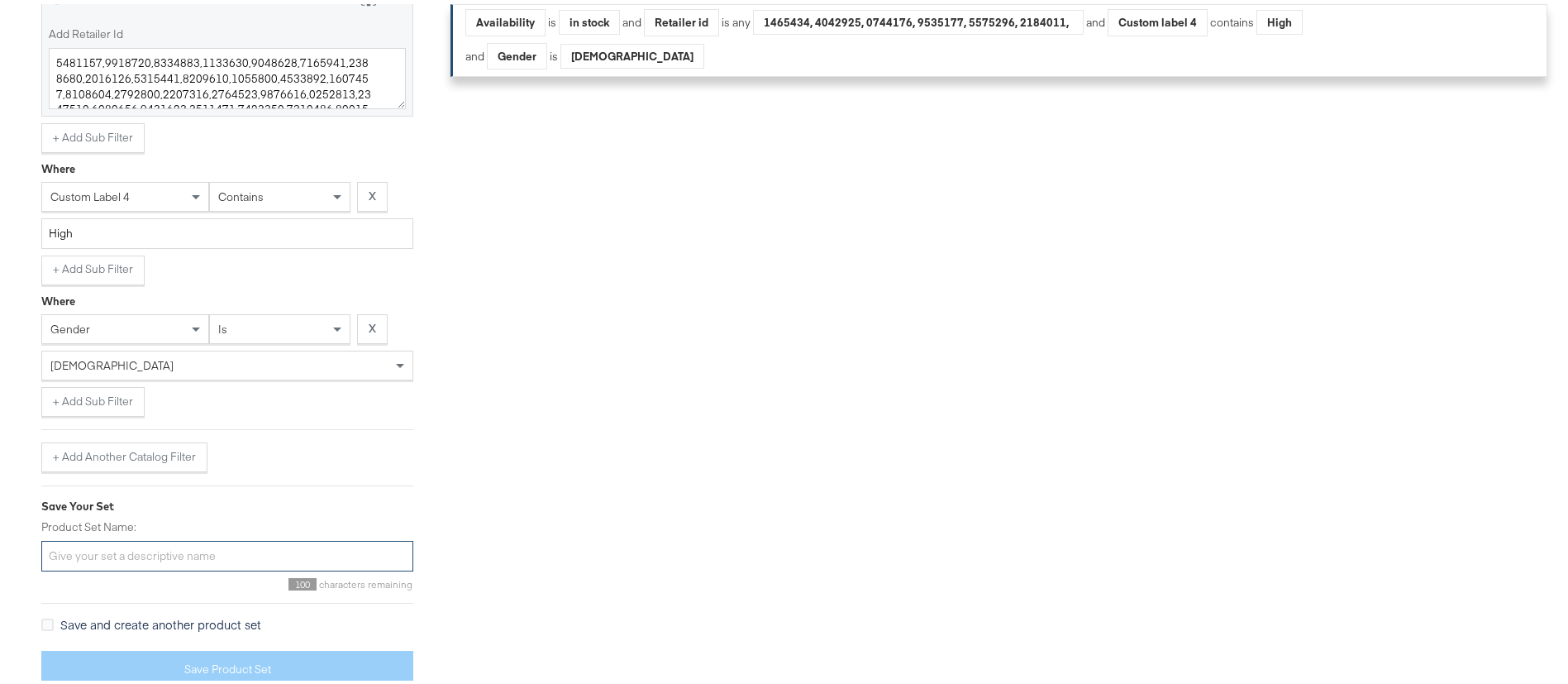
click at [377, 549] on input "Product Set Name:" at bounding box center [227, 552] width 372 height 31
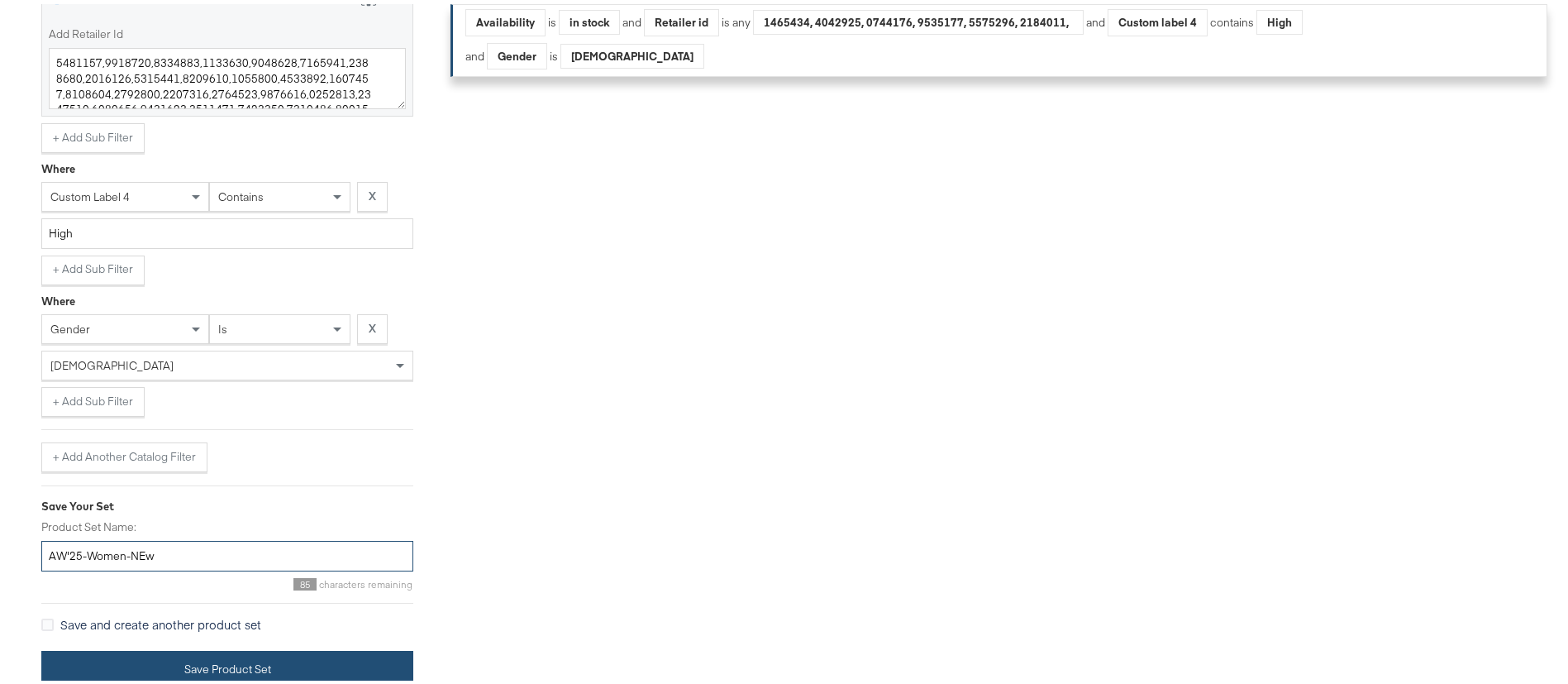
type input "AW'25-Women-NEw"
click at [256, 654] on button "Save Product Set" at bounding box center [227, 665] width 372 height 37
